Goal: Task Accomplishment & Management: Use online tool/utility

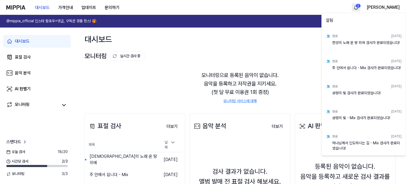
click at [377, 11] on html "대시보드 가격안내 업데이트 문의하기 3 강석진 @mippia_official 인스타 팔로우+댓글, 구독권 경품 찬스! 🎁 다시 보지 않기 대시…" at bounding box center [203, 92] width 406 height 184
click at [378, 9] on html "대시보드 가격안내 업데이트 문의하기 강석진 @mippia_official 인스타 팔로우+댓글, 구독권 경품 찬스! 🎁 다시 보지 않기 대시보드…" at bounding box center [203, 92] width 406 height 184
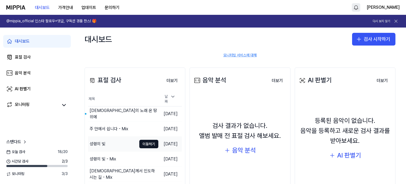
scroll to position [53, 0]
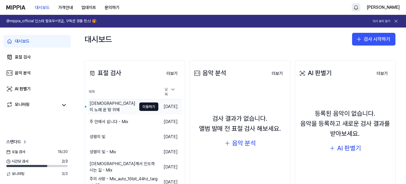
click at [111, 106] on div "[DEMOGRAPHIC_DATA]의 노래 온 땅 위에" at bounding box center [113, 106] width 47 height 13
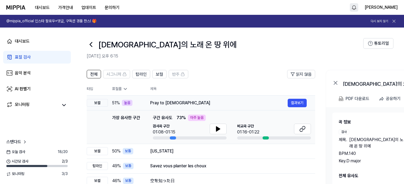
drag, startPoint x: 159, startPoint y: 101, endPoint x: 163, endPoint y: 101, distance: 3.7
click at [163, 101] on div "Pray to [DEMOGRAPHIC_DATA]" at bounding box center [218, 103] width 137 height 6
click at [168, 103] on div "Pray to [DEMOGRAPHIC_DATA]" at bounding box center [218, 103] width 137 height 6
click at [217, 127] on icon at bounding box center [218, 128] width 4 height 5
click at [303, 126] on icon at bounding box center [303, 127] width 3 height 3
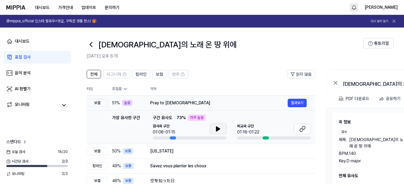
click at [162, 102] on div "Pray to [DEMOGRAPHIC_DATA]" at bounding box center [218, 103] width 137 height 6
click at [302, 104] on button "결과보기" at bounding box center [297, 103] width 19 height 8
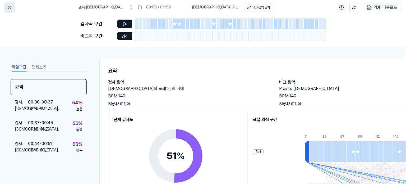
click at [11, 5] on icon at bounding box center [9, 7] width 6 height 6
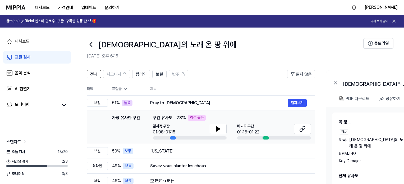
click at [90, 45] on icon at bounding box center [91, 44] width 8 height 8
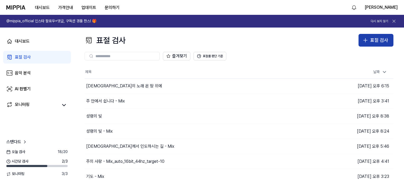
click at [390, 36] on button "표절 검사" at bounding box center [375, 40] width 35 height 13
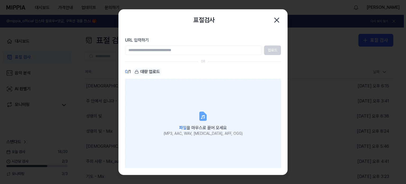
click at [189, 114] on label "파일 을 마우스로 끌어 오세요 (MP3, AAC, WAV, [MEDICAL_DATA], AIFF, OGG)" at bounding box center [203, 123] width 156 height 89
click at [0, 0] on input "파일 을 마우스로 끌어 오세요 (MP3, AAC, WAV, [MEDICAL_DATA], AIFF, OGG)" at bounding box center [0, 0] width 0 height 0
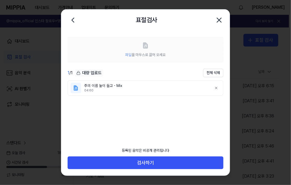
click at [106, 122] on ul "주의 이름 높이 들고 - Mix 04:60" at bounding box center [146, 112] width 156 height 64
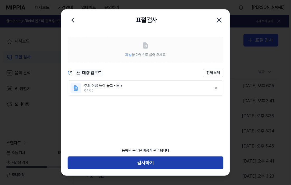
click at [155, 158] on button "검사하기" at bounding box center [146, 162] width 156 height 13
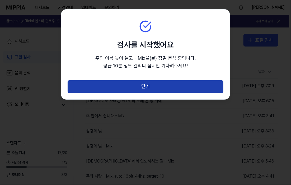
click at [155, 91] on button "닫기" at bounding box center [146, 86] width 156 height 13
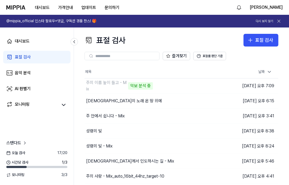
click at [168, 36] on div "표절 검사 표절 검사" at bounding box center [182, 40] width 194 height 13
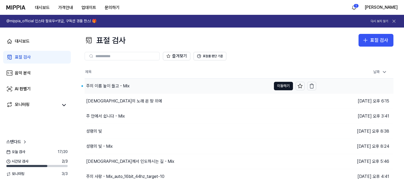
click at [120, 84] on div "주의 이름 높이 들고 - Mix" at bounding box center [107, 86] width 43 height 6
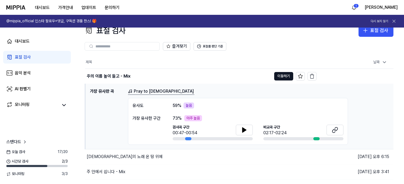
scroll to position [26, 0]
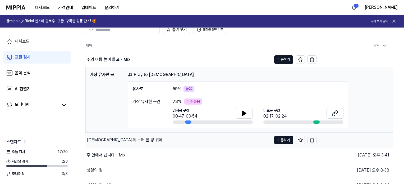
click at [118, 139] on div "[DEMOGRAPHIC_DATA]의 노래 온 땅 위에" at bounding box center [125, 140] width 76 height 6
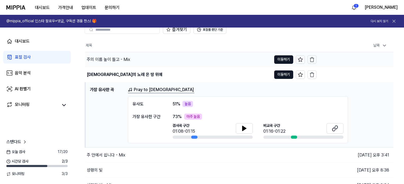
click at [113, 61] on div "주의 이름 높이 들고 - Mix" at bounding box center [108, 59] width 43 height 6
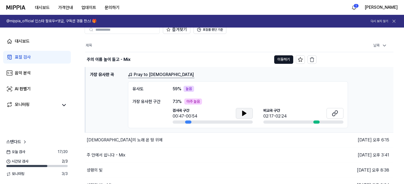
click at [244, 112] on icon at bounding box center [244, 113] width 4 height 5
click at [332, 113] on icon at bounding box center [335, 113] width 6 height 6
click at [274, 63] on td "주의 이름 높이 들고 - Mix 이동하기" at bounding box center [200, 59] width 231 height 15
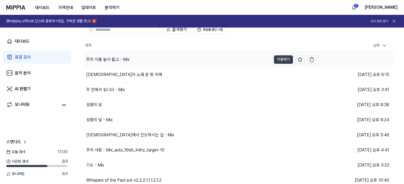
click at [276, 60] on button "이동하기" at bounding box center [283, 59] width 19 height 8
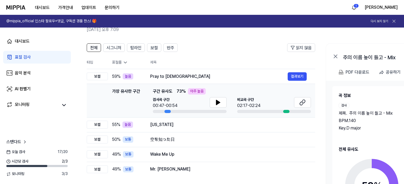
click at [172, 91] on div "가장 유사한 구간 구간 유사도 73 % 아주 높음" at bounding box center [232, 91] width 158 height 6
click at [118, 60] on div "표절률" at bounding box center [127, 62] width 30 height 5
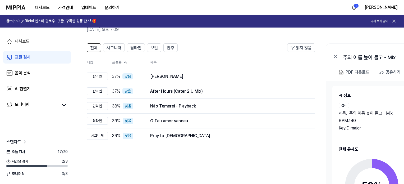
click at [118, 60] on div "표절률" at bounding box center [127, 62] width 30 height 5
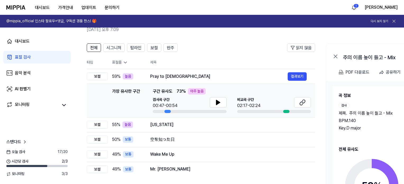
click at [118, 60] on div "표절률" at bounding box center [127, 62] width 30 height 5
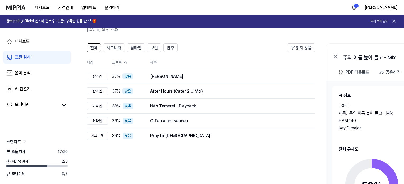
click at [118, 60] on div "표절률" at bounding box center [127, 62] width 30 height 5
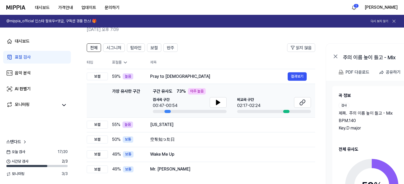
drag, startPoint x: 106, startPoint y: 95, endPoint x: 125, endPoint y: 96, distance: 18.6
click at [106, 95] on div "가장 유사한 구간 가장 유사한 구간 구간 유사도 73 % 아주 높음 검사곡 구간 00:47-00:54 [GEOGRAPHIC_DATA] 구간 0…" at bounding box center [201, 100] width 220 height 25
click at [295, 76] on button "결과보기" at bounding box center [297, 76] width 19 height 8
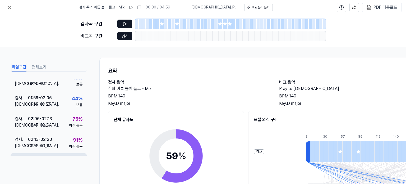
scroll to position [231, 0]
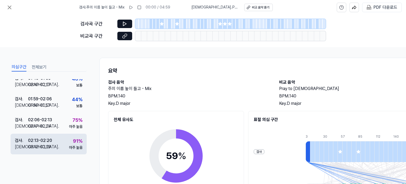
click at [59, 136] on div "검사 . 02:13 - 02:20 비교 . 03:12 - 03:19 91 % 아주 높음" at bounding box center [49, 143] width 76 height 21
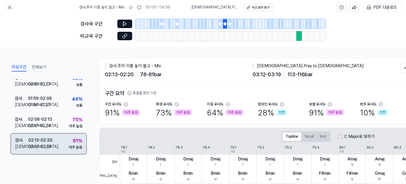
scroll to position [230, 0]
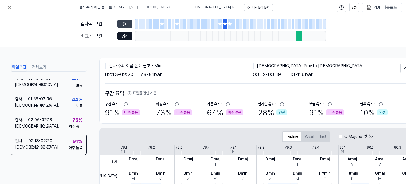
click at [127, 24] on icon at bounding box center [124, 23] width 5 height 5
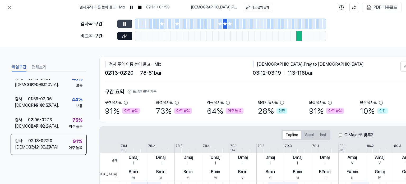
scroll to position [0, 0]
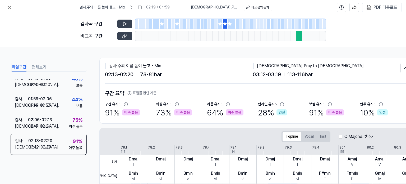
click at [120, 37] on button at bounding box center [124, 36] width 15 height 8
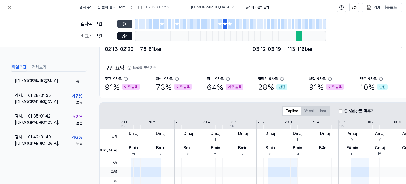
scroll to position [26, 0]
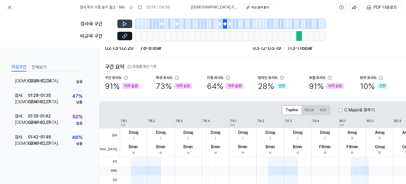
click at [161, 24] on icon at bounding box center [161, 23] width 3 height 3
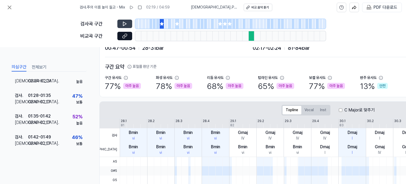
click at [177, 23] on icon at bounding box center [176, 23] width 3 height 3
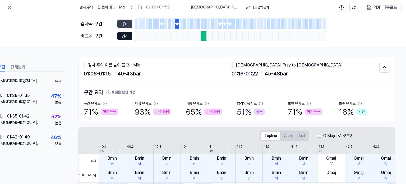
scroll to position [0, 23]
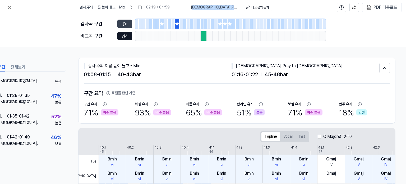
drag, startPoint x: 206, startPoint y: 7, endPoint x: 202, endPoint y: 7, distance: 4.2
click at [202, 7] on span "[DEMOGRAPHIC_DATA] . Pray to God" at bounding box center [214, 7] width 47 height 5
click at [203, 7] on span "[DEMOGRAPHIC_DATA] . Pray to God" at bounding box center [214, 7] width 47 height 5
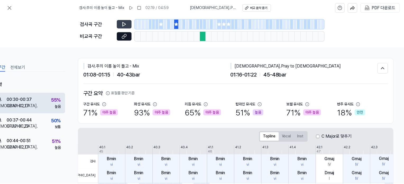
scroll to position [0, 0]
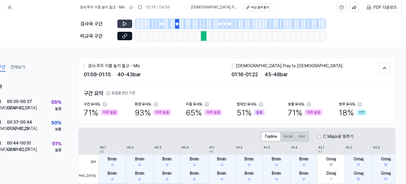
click at [59, 43] on div "검사곡 구간 비교곡 구간" at bounding box center [203, 31] width 406 height 32
click at [8, 7] on icon at bounding box center [9, 7] width 6 height 6
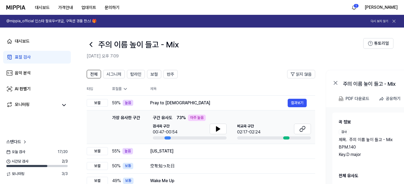
click at [206, 84] on th "제목" at bounding box center [232, 88] width 165 height 13
click at [211, 84] on th "제목" at bounding box center [232, 88] width 165 height 13
click at [212, 84] on th "제목" at bounding box center [232, 88] width 165 height 13
click at [118, 72] on span "시그니처" at bounding box center [113, 74] width 15 height 6
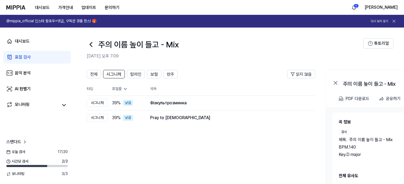
click at [124, 73] on div "전체 시그니처 탑라인 보컬 반주" at bounding box center [132, 74] width 91 height 8
click at [135, 75] on span "탑라인" at bounding box center [135, 74] width 11 height 6
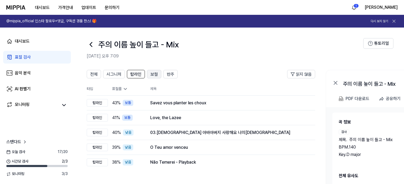
click at [149, 75] on button "보컬" at bounding box center [154, 74] width 14 height 8
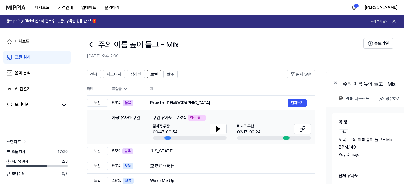
click at [162, 74] on div "전체 시그니처 탑라인 보컬 반주" at bounding box center [132, 74] width 91 height 8
click at [165, 73] on button "반주" at bounding box center [170, 74] width 14 height 8
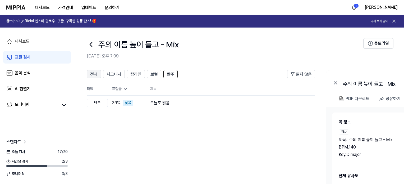
click at [98, 72] on button "전체" at bounding box center [94, 74] width 14 height 8
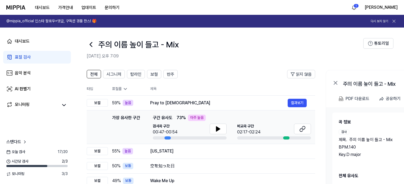
click at [246, 64] on div "전체 시그니처 탑라인 보컬 반주 읽지 않음 전체 시그니처 탑라인 보컬 반주 타입 표절률 제목 표절률 읽지 않음 보컬 59 % 높음 Pray t…" at bounding box center [287, 171] width 426 height 215
